Goal: Entertainment & Leisure: Consume media (video, audio)

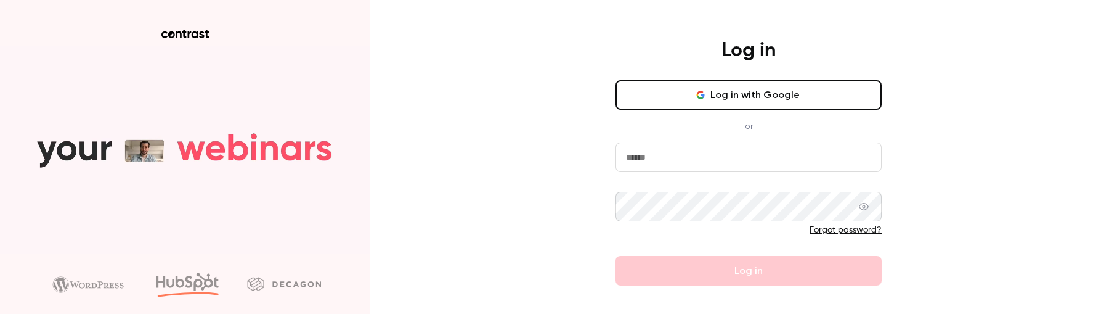
click at [427, 234] on div "Log in Log in with Google or Forgot password? Log in No Contrast account yet? S…" at bounding box center [554, 157] width 1109 height 314
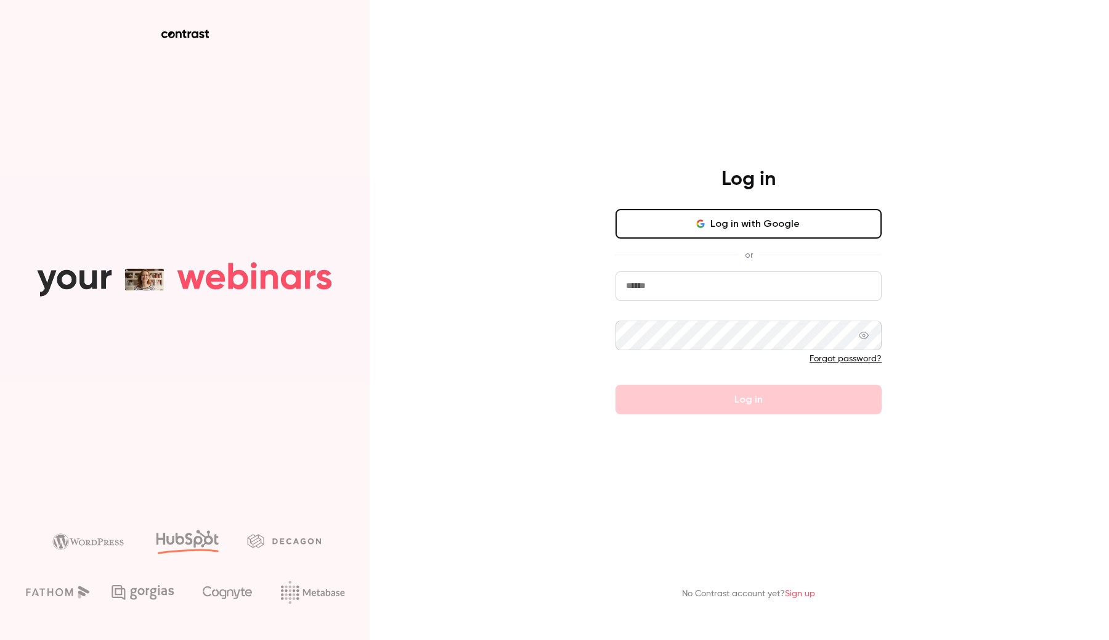
click at [698, 229] on button "Log in with Google" at bounding box center [749, 224] width 266 height 30
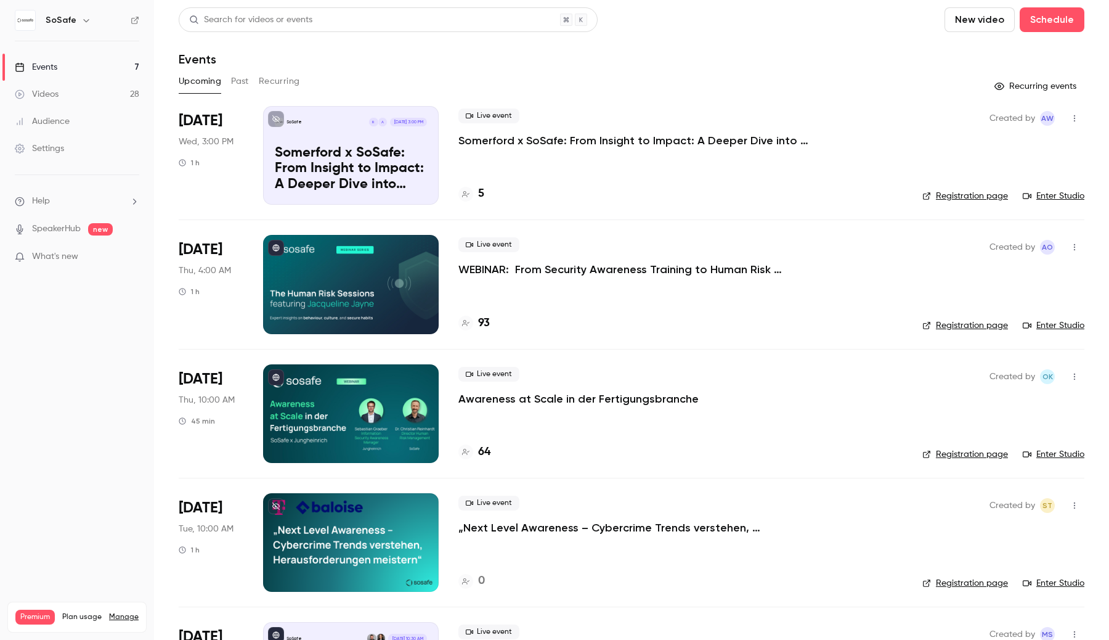
click at [117, 94] on link "Videos 28" at bounding box center [77, 94] width 154 height 27
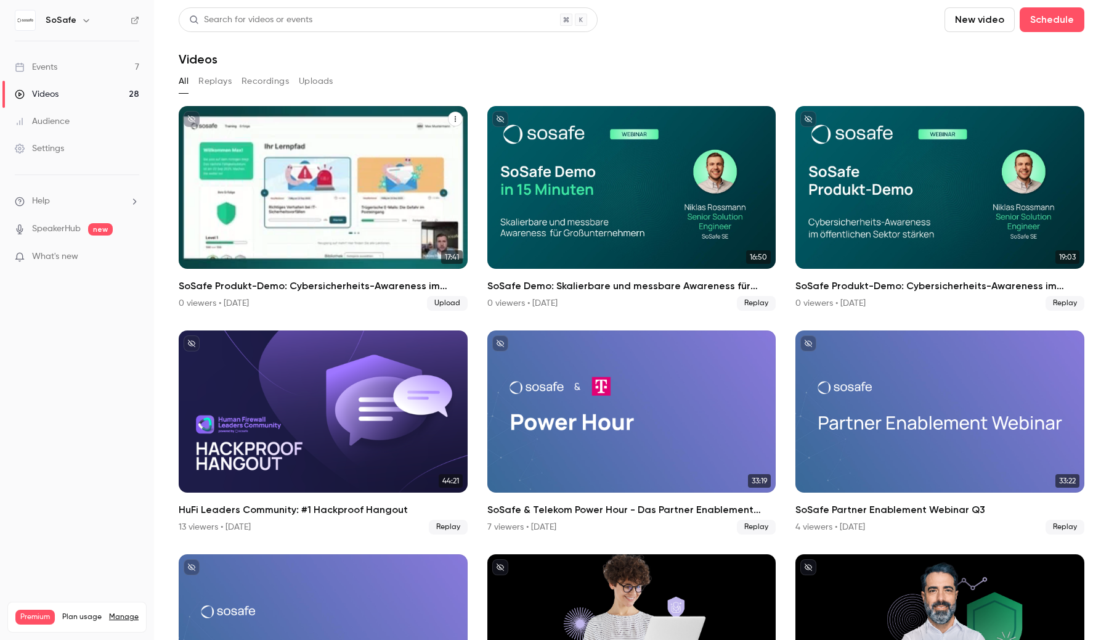
click at [291, 214] on div "SoSafe Produkt-Demo: Cybersicherheits-Awareness im öffentlichen Sektor stärken" at bounding box center [323, 187] width 289 height 163
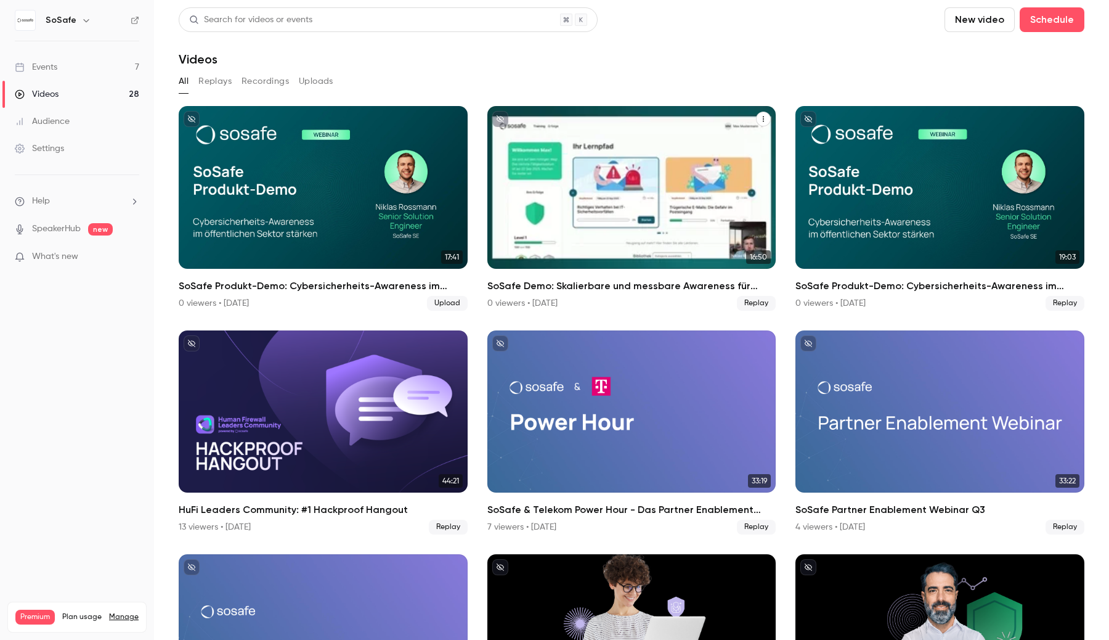
click at [587, 235] on div "SoSafe Demo: Skalierbare und messbare Awareness für Großunternehmen" at bounding box center [631, 187] width 289 height 163
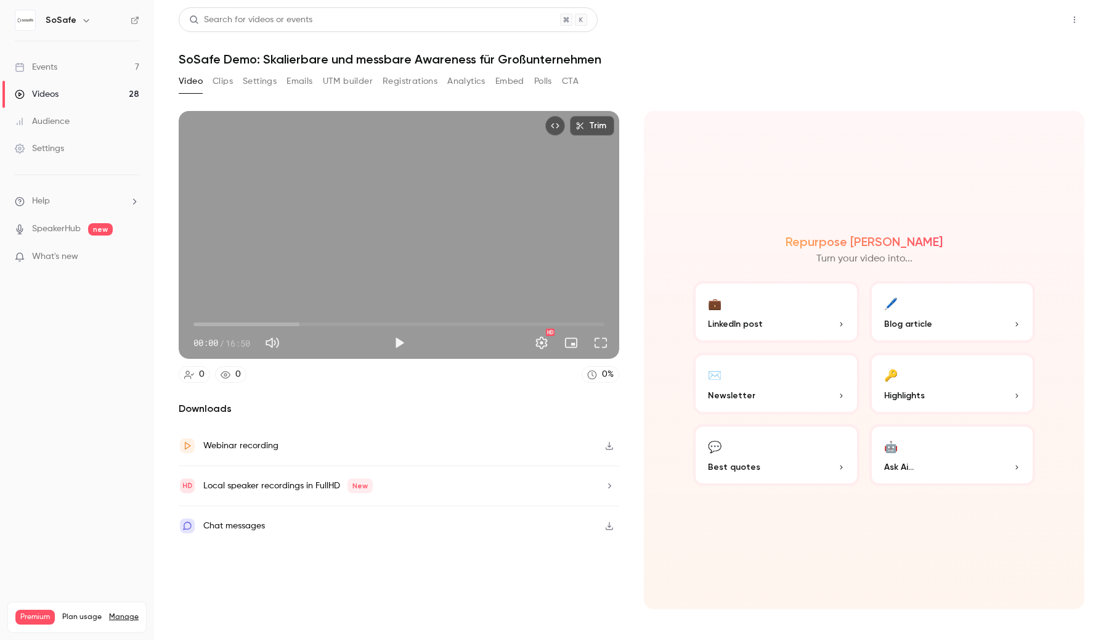
click at [1031, 26] on button "Share" at bounding box center [1030, 19] width 49 height 25
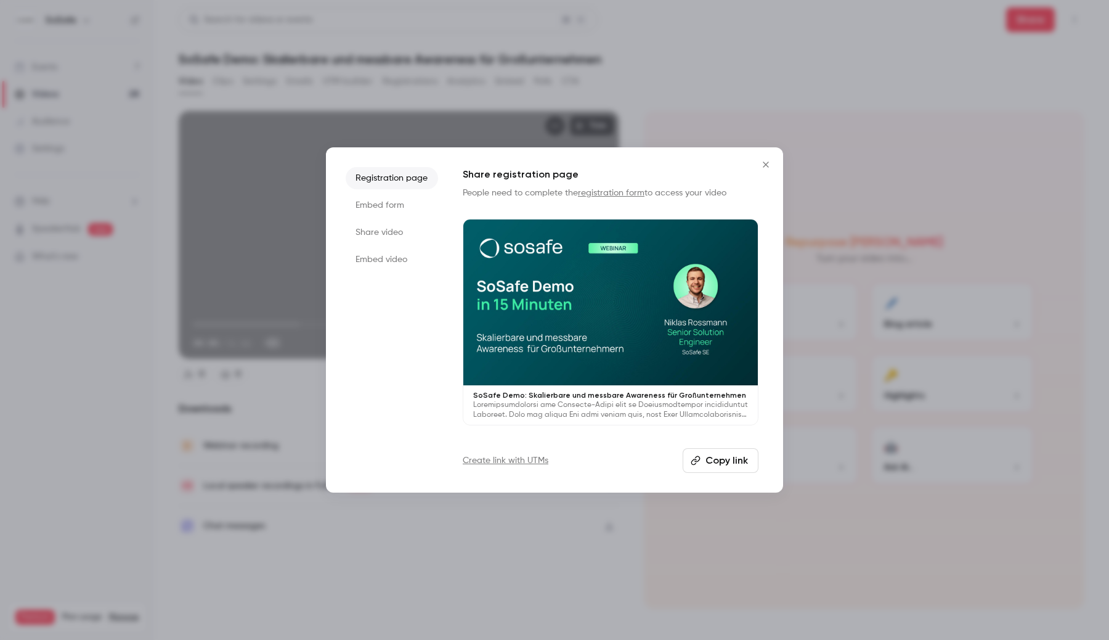
click at [699, 88] on div at bounding box center [554, 320] width 1109 height 640
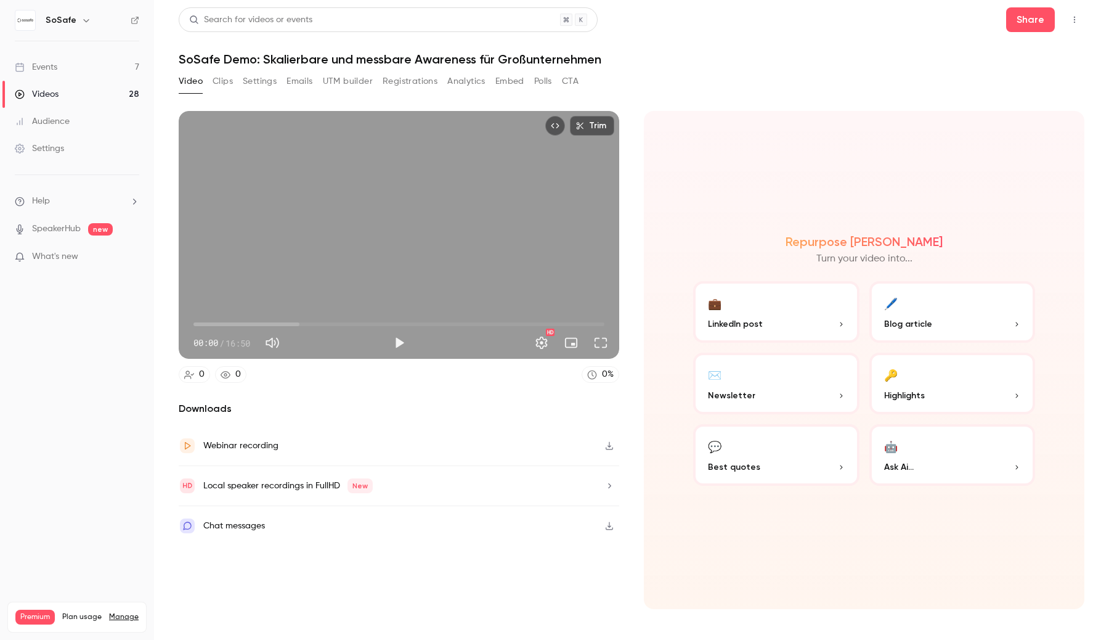
click at [111, 92] on link "Videos 28" at bounding box center [77, 94] width 154 height 27
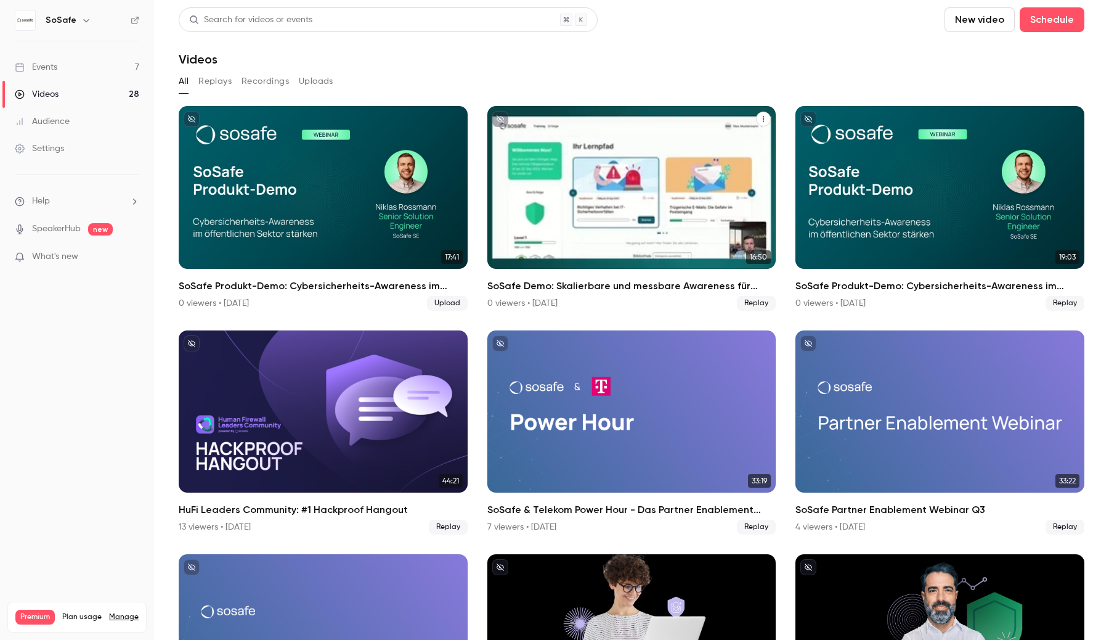
click at [550, 171] on div "SoSafe Demo: Skalierbare und messbare Awareness für Großunternehmen" at bounding box center [631, 187] width 289 height 163
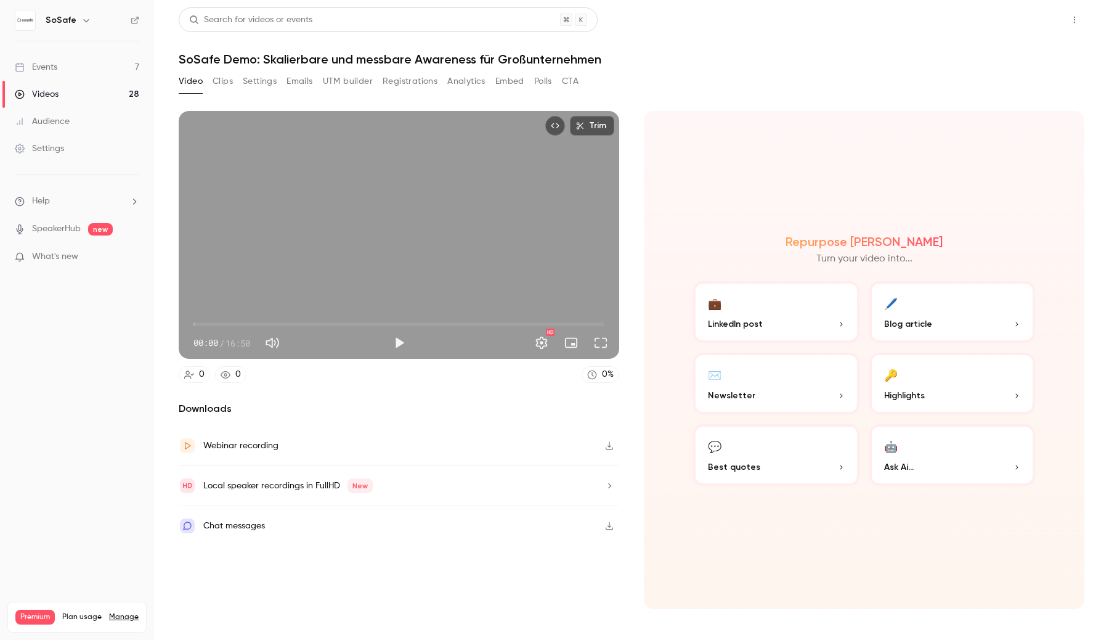
click at [1032, 21] on button "Share" at bounding box center [1030, 19] width 49 height 25
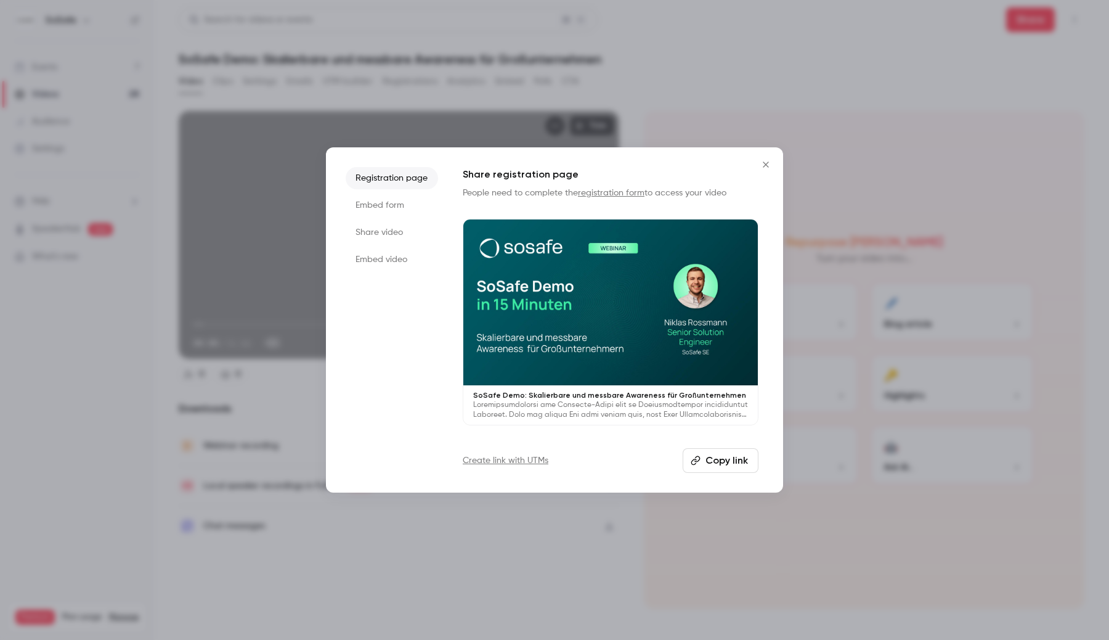
click at [622, 281] on div at bounding box center [610, 302] width 295 height 166
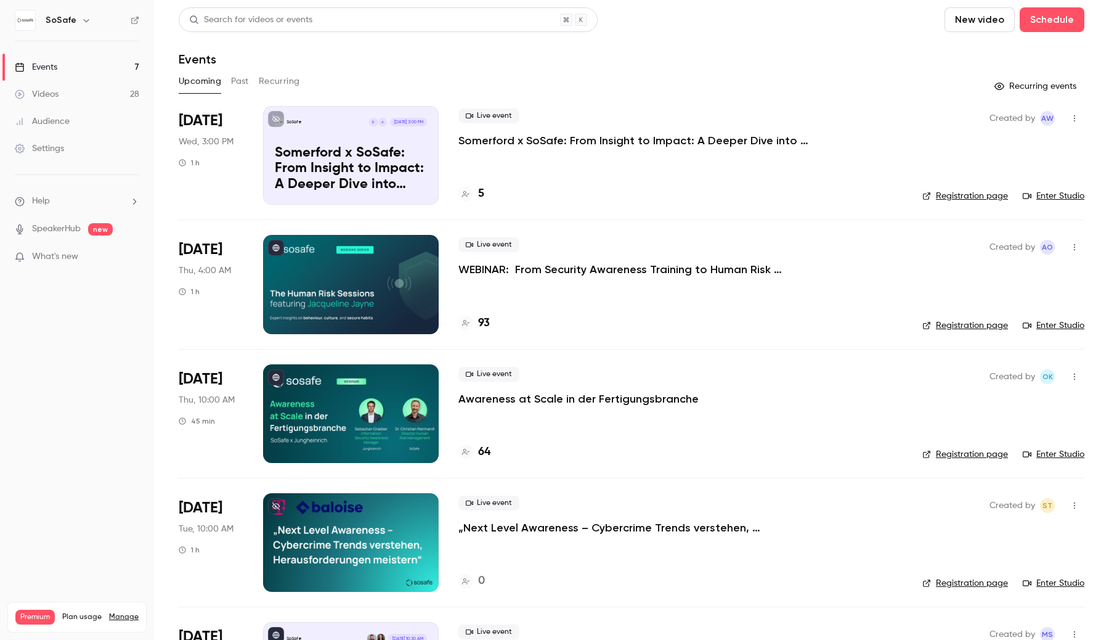
click at [368, 298] on div at bounding box center [351, 284] width 176 height 99
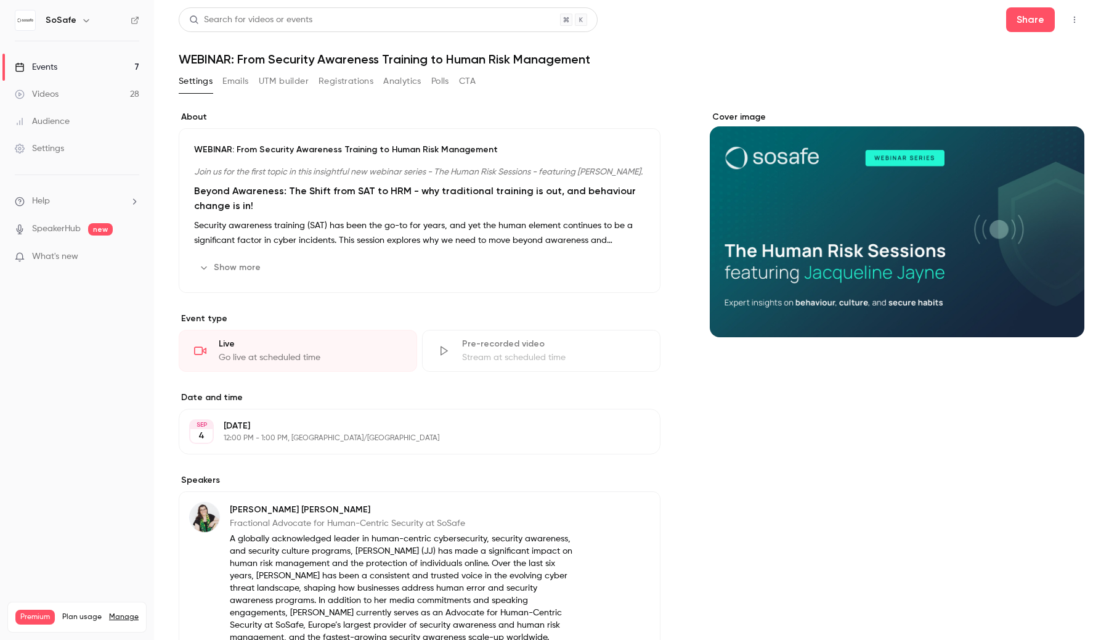
click at [57, 129] on link "Audience" at bounding box center [77, 121] width 154 height 27
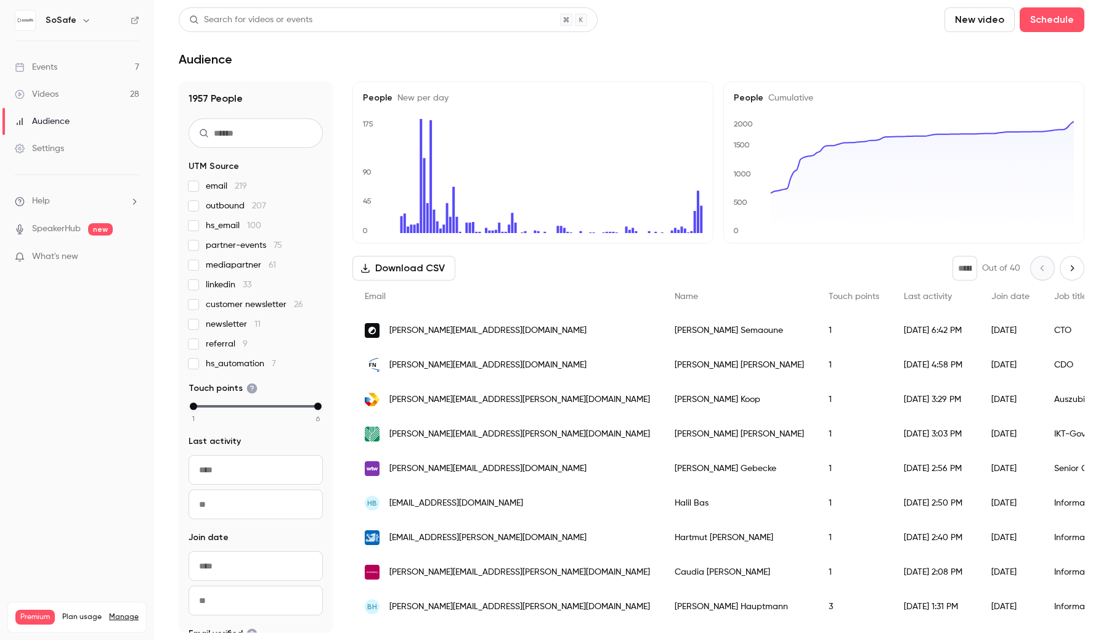
click at [97, 94] on link "Videos 28" at bounding box center [77, 94] width 154 height 27
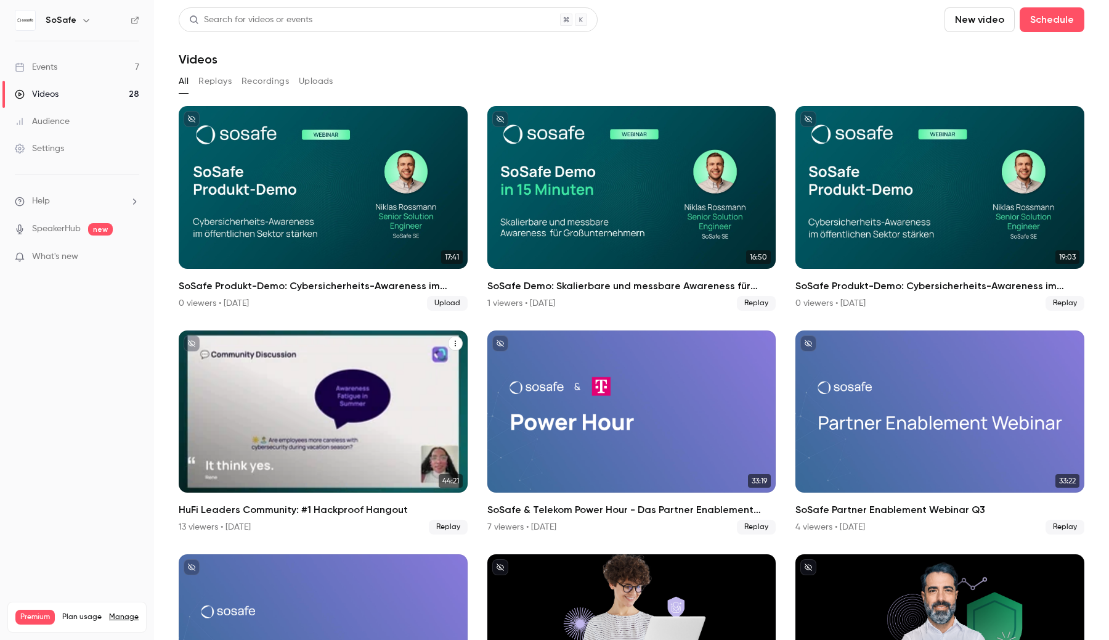
click at [337, 389] on div "HuFi Leaders Community: #1 Hackproof Hangout" at bounding box center [323, 411] width 289 height 163
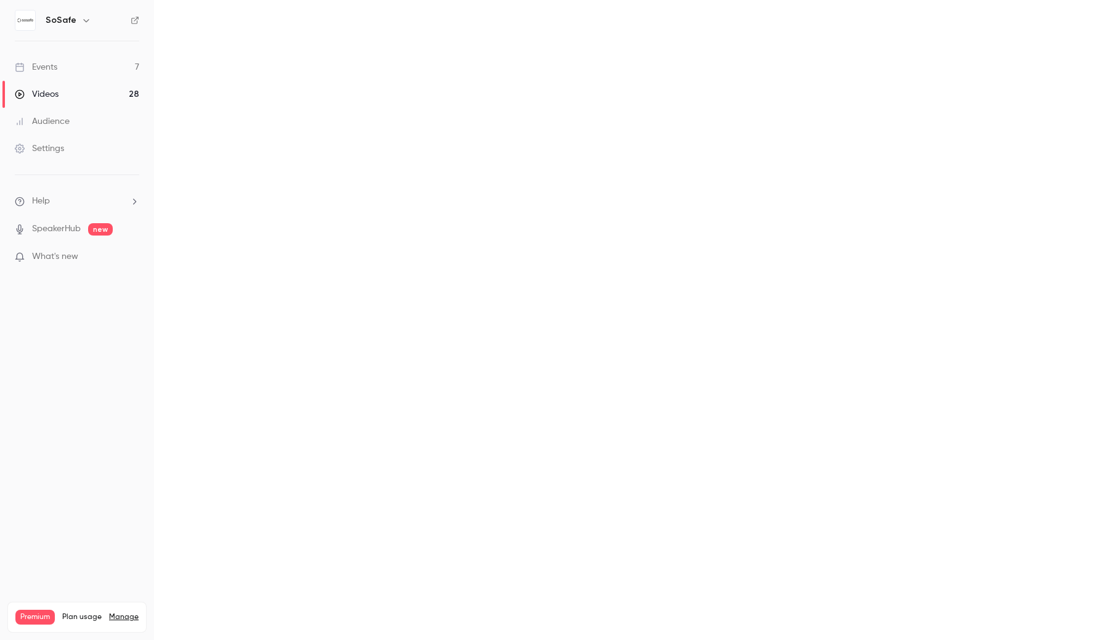
click at [103, 72] on link "Events 7" at bounding box center [77, 67] width 154 height 27
